Goal: Use online tool/utility: Utilize a website feature to perform a specific function

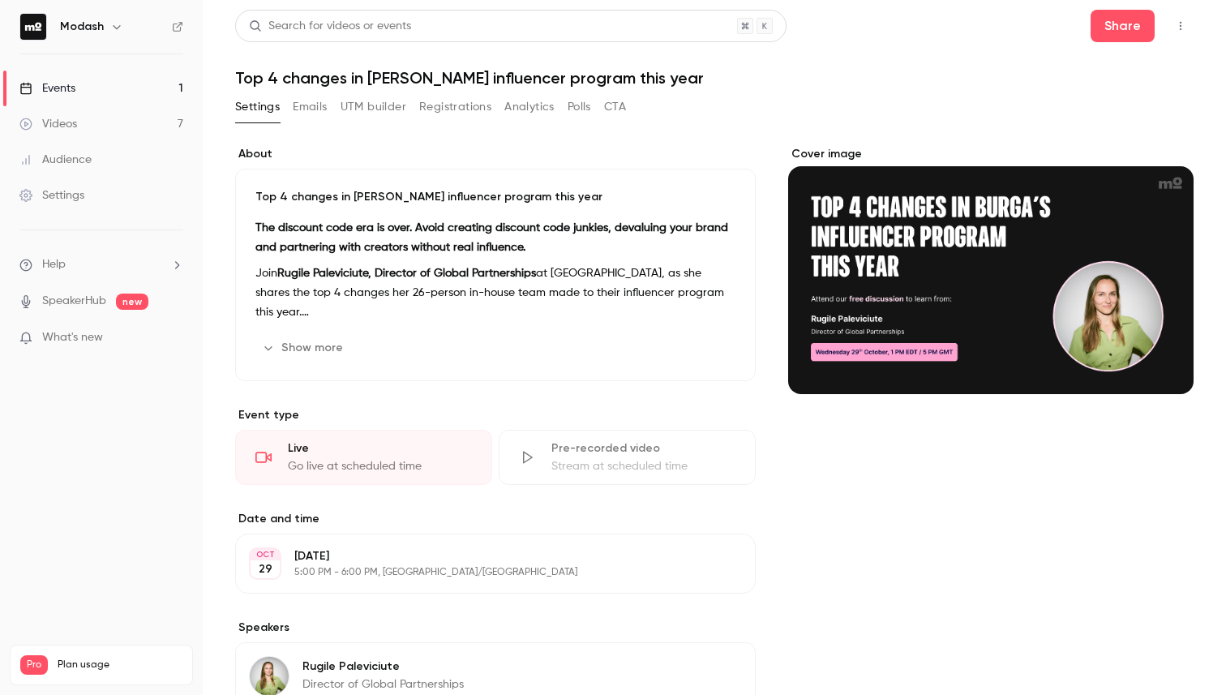
click at [384, 102] on button "UTM builder" at bounding box center [374, 107] width 66 height 26
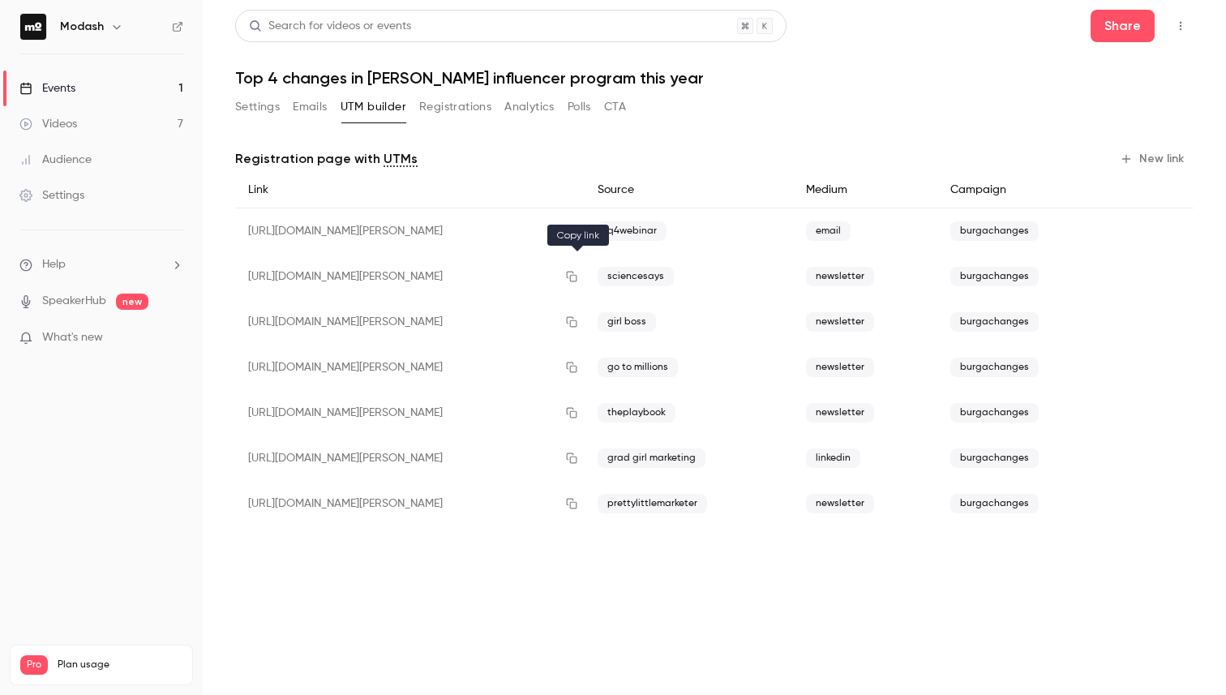
click at [577, 281] on icon "button" at bounding box center [571, 276] width 13 height 11
click at [573, 321] on icon "button" at bounding box center [571, 321] width 13 height 11
click at [577, 366] on icon "button" at bounding box center [572, 368] width 11 height 11
click at [574, 411] on icon "button" at bounding box center [571, 412] width 13 height 11
click at [578, 461] on icon "button" at bounding box center [571, 458] width 13 height 11
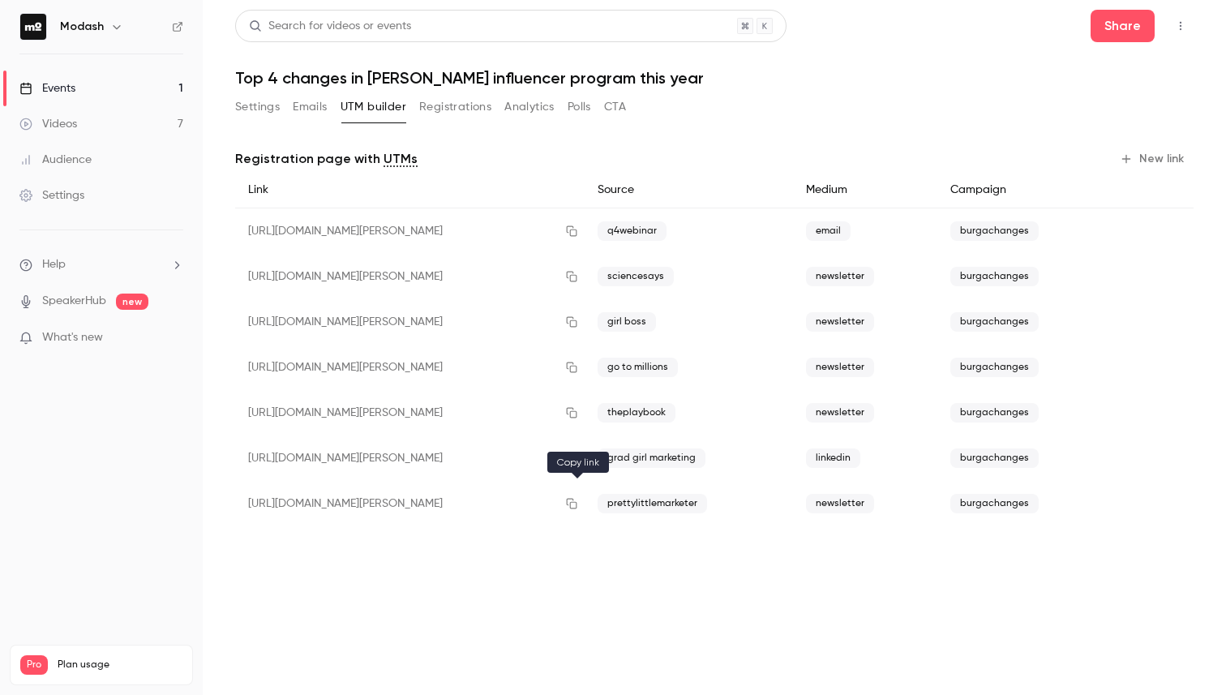
click at [578, 506] on icon "button" at bounding box center [571, 503] width 13 height 11
